Goal: Navigation & Orientation: Find specific page/section

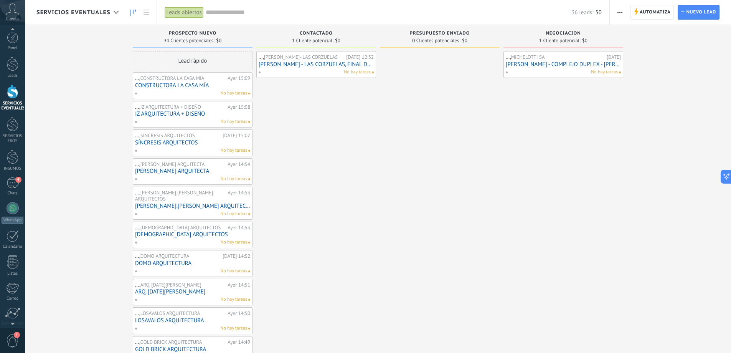
drag, startPoint x: 6, startPoint y: 315, endPoint x: 9, endPoint y: 319, distance: 4.7
click at [7, 316] on div "© 2025 derechos reservados | Términos de uso Soporte técnico Cuenta [PERSON_NAM…" at bounding box center [12, 176] width 25 height 353
click at [12, 283] on div at bounding box center [12, 278] width 13 height 13
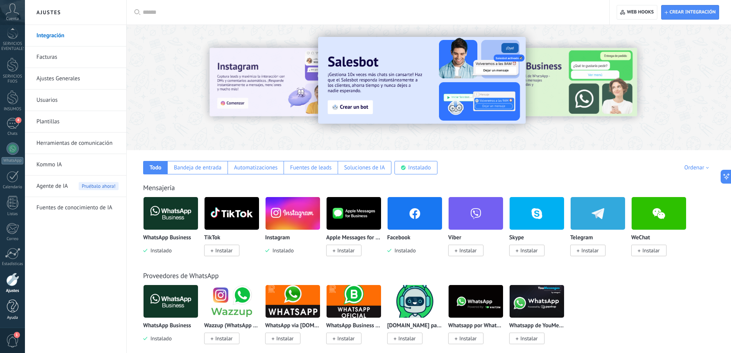
click at [9, 310] on div at bounding box center [13, 305] width 12 height 13
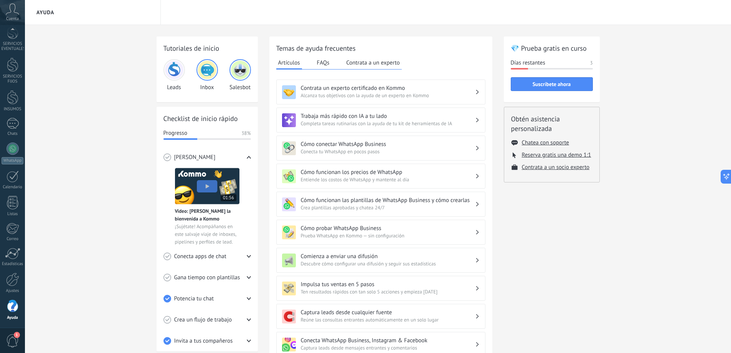
click at [666, 254] on div "Tutoriales de inicio Leads Inbox Salesbot Checklist de inicio rápido Progresso …" at bounding box center [378, 257] width 706 height 465
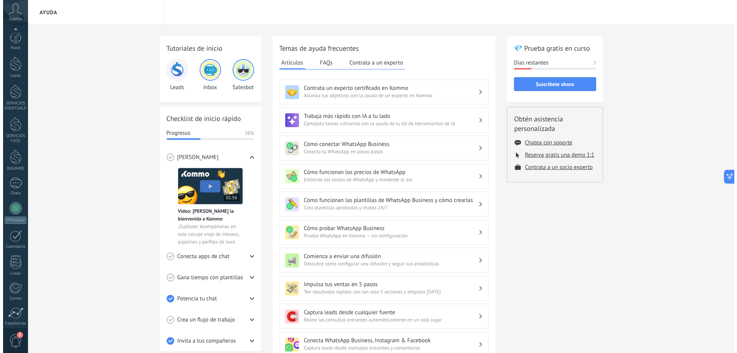
scroll to position [59, 0]
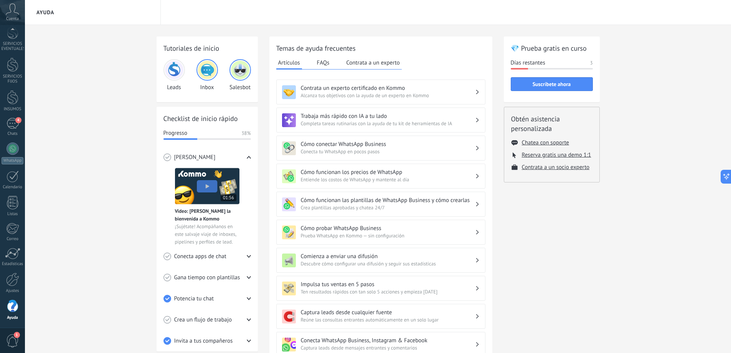
click at [12, 338] on span "1" at bounding box center [12, 340] width 13 height 13
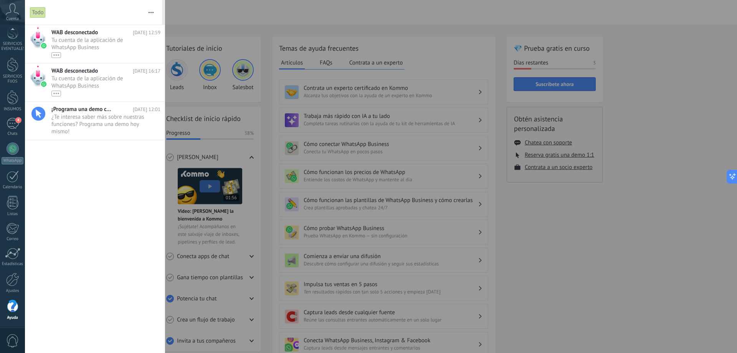
click at [12, 338] on span "0" at bounding box center [12, 340] width 13 height 13
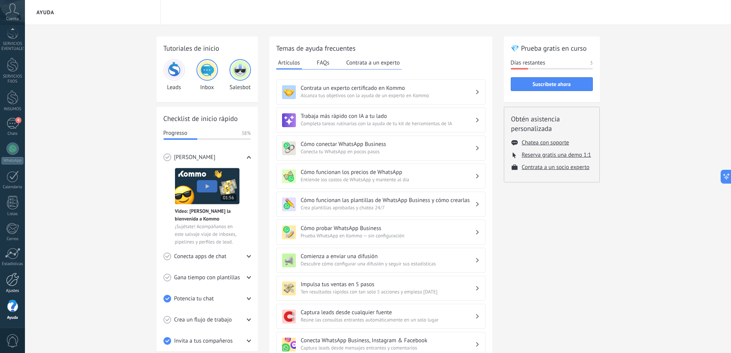
click at [13, 284] on div at bounding box center [12, 278] width 13 height 13
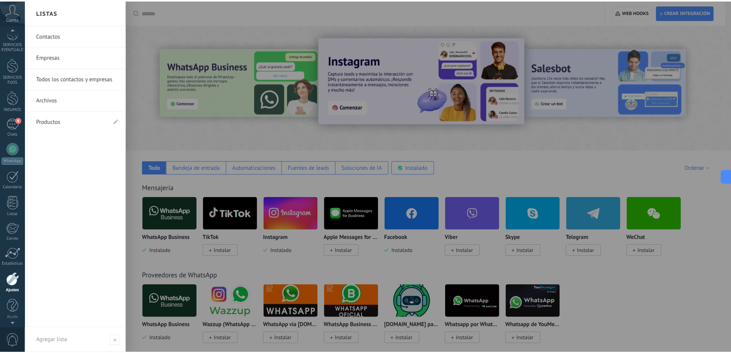
scroll to position [49, 0]
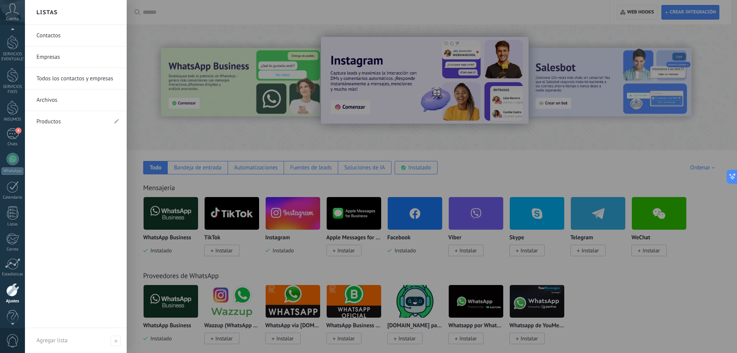
click at [12, 12] on icon at bounding box center [12, 9] width 13 height 12
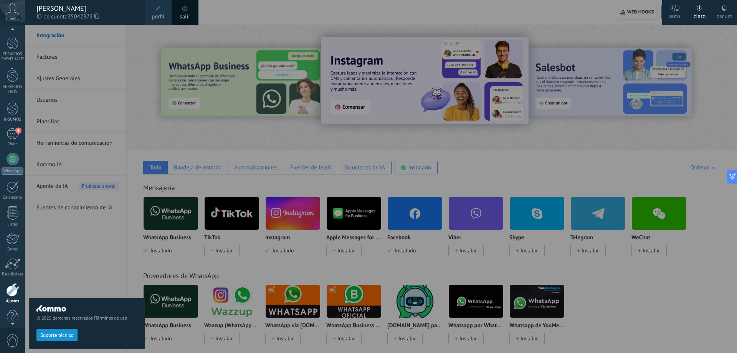
click at [65, 10] on div "[PERSON_NAME]" at bounding box center [86, 8] width 101 height 8
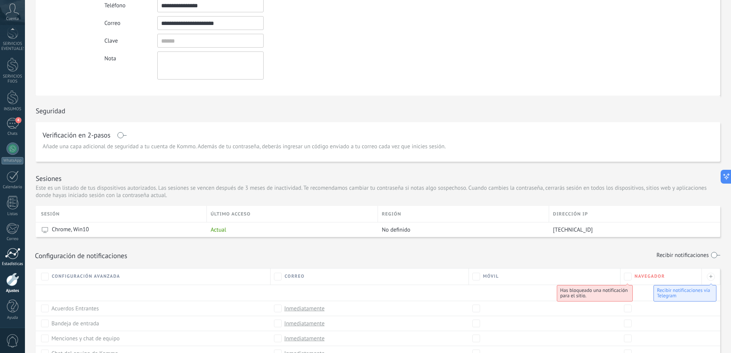
scroll to position [115, 0]
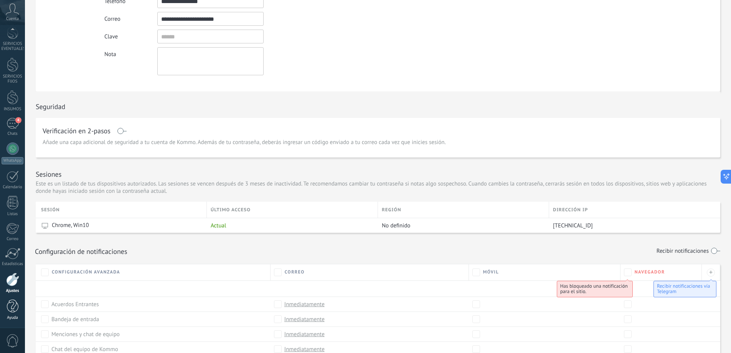
click at [8, 302] on div at bounding box center [13, 305] width 12 height 13
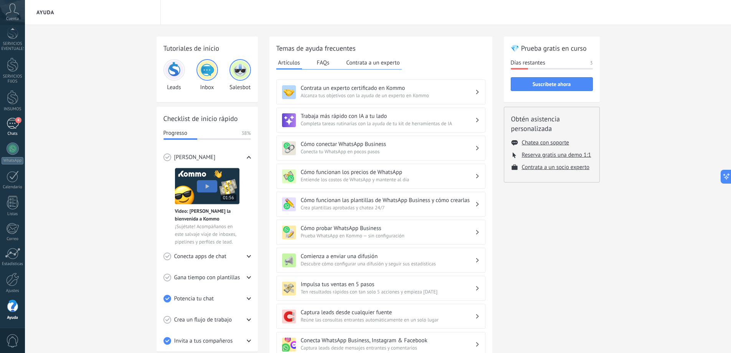
click at [10, 123] on div "4" at bounding box center [13, 123] width 12 height 11
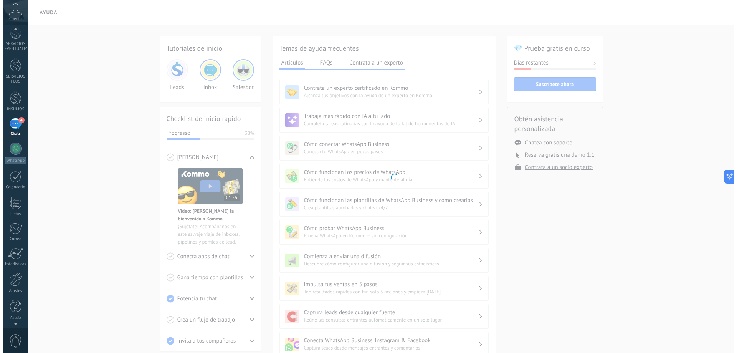
scroll to position [7, 0]
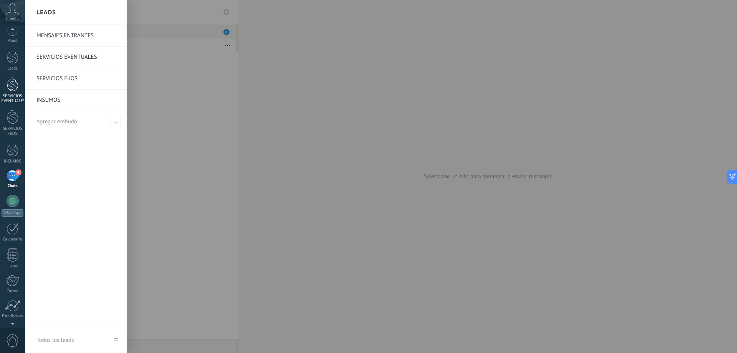
click at [17, 101] on div "SERVICIOS EVENTUALES" at bounding box center [13, 99] width 22 height 10
